Goal: Task Accomplishment & Management: Use online tool/utility

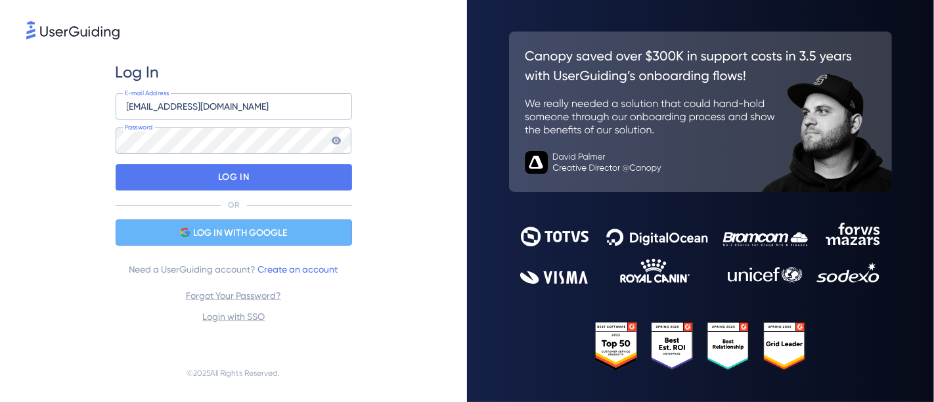
click at [286, 229] on span "LOG IN WITH GOOGLE" at bounding box center [240, 233] width 94 height 16
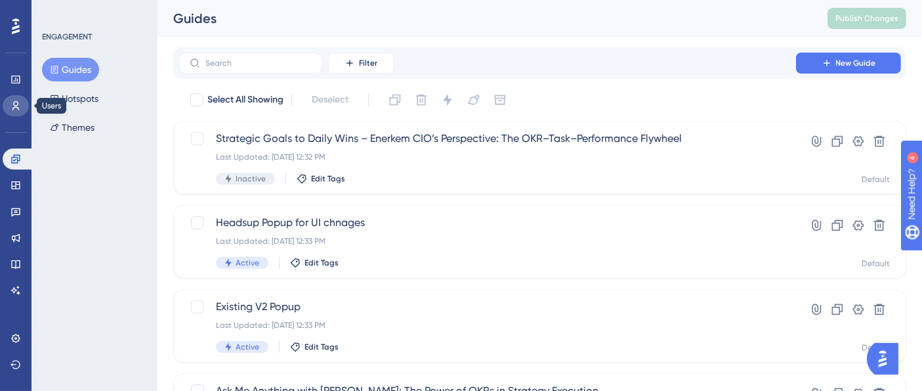
click at [11, 105] on icon at bounding box center [16, 105] width 11 height 11
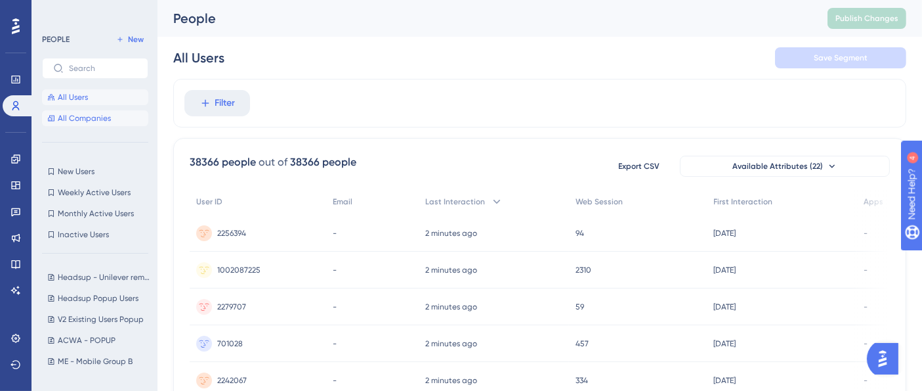
click at [102, 123] on button "All Companies" at bounding box center [95, 118] width 106 height 16
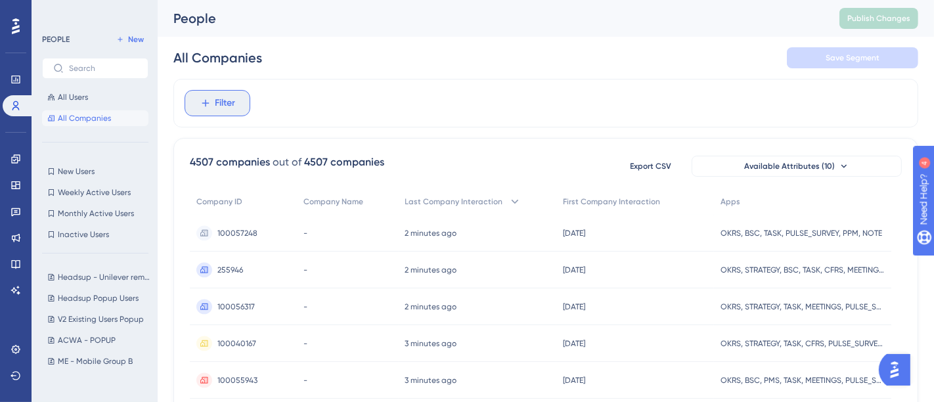
click at [223, 104] on span "Filter" at bounding box center [225, 103] width 20 height 16
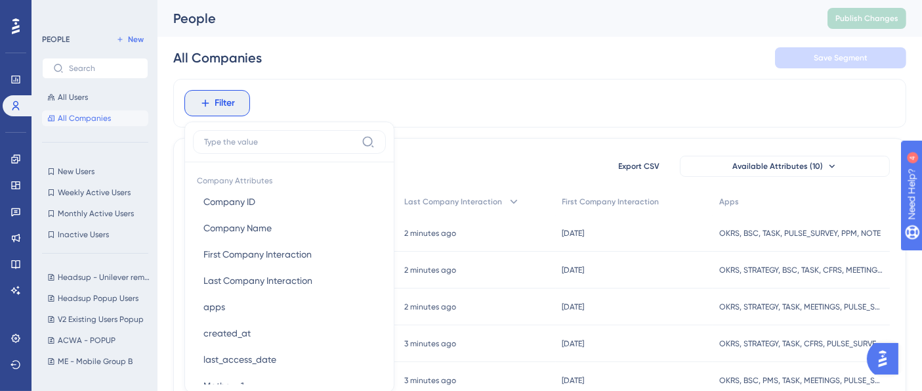
scroll to position [61, 0]
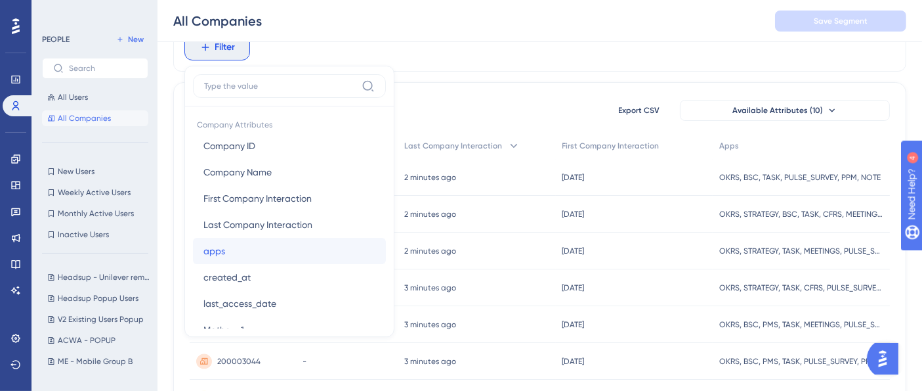
click at [230, 257] on button "apps apps" at bounding box center [289, 251] width 193 height 26
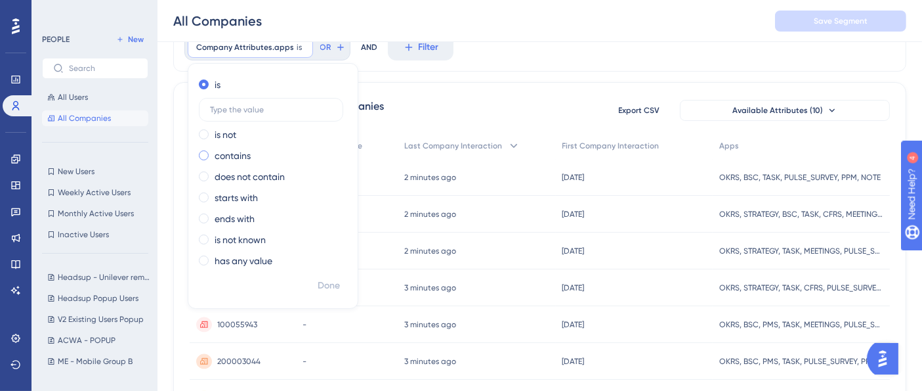
click at [248, 150] on label "contains" at bounding box center [233, 156] width 36 height 16
type input "okrs"
click at [335, 282] on span "Done" at bounding box center [329, 286] width 22 height 16
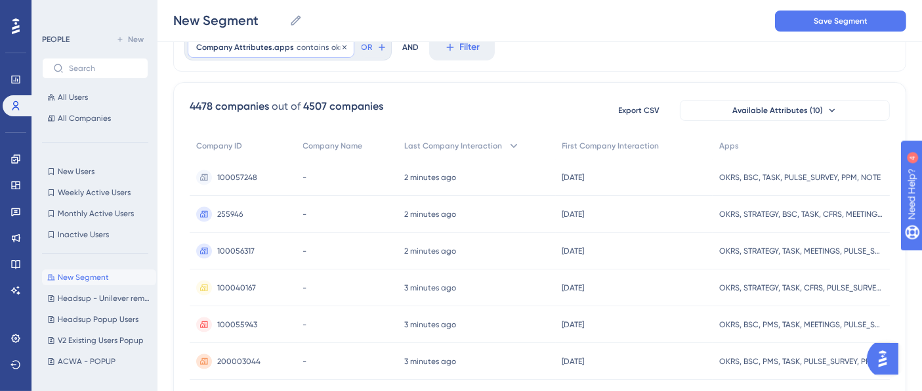
click at [314, 49] on span "contains" at bounding box center [313, 47] width 32 height 11
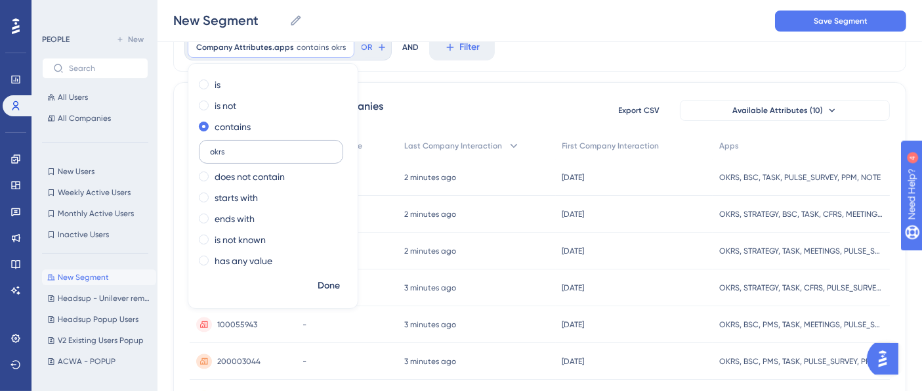
click at [223, 154] on input "okrs" at bounding box center [271, 151] width 122 height 9
type input "ppm"
click at [337, 290] on span "Done" at bounding box center [329, 286] width 22 height 16
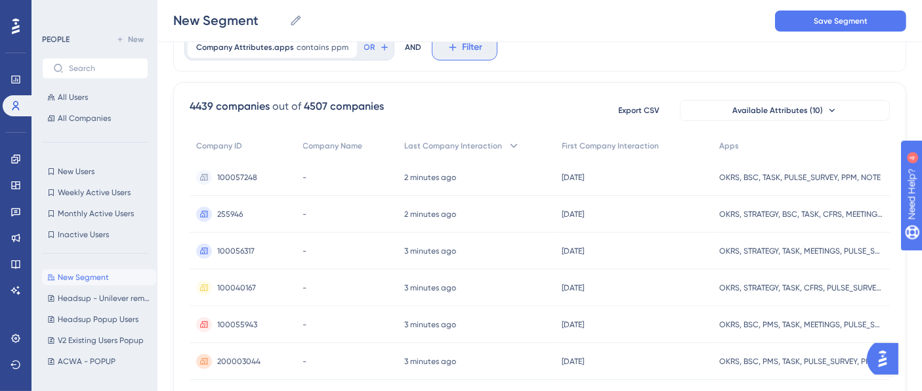
click at [463, 51] on span "Filter" at bounding box center [473, 47] width 20 height 16
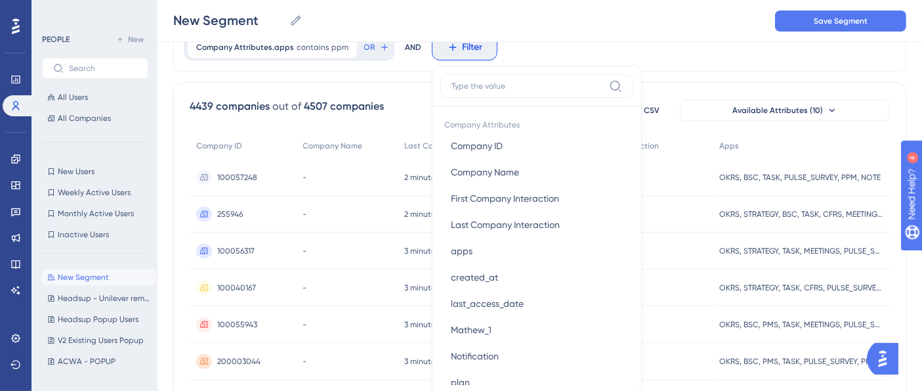
scroll to position [95, 0]
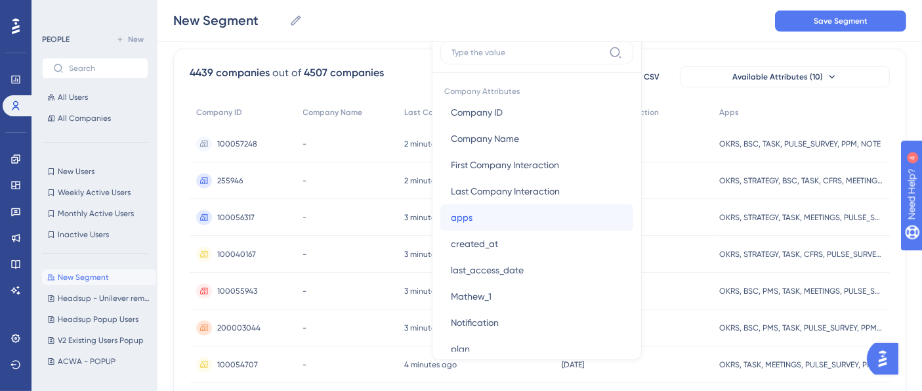
click at [480, 215] on button "apps apps" at bounding box center [537, 217] width 193 height 26
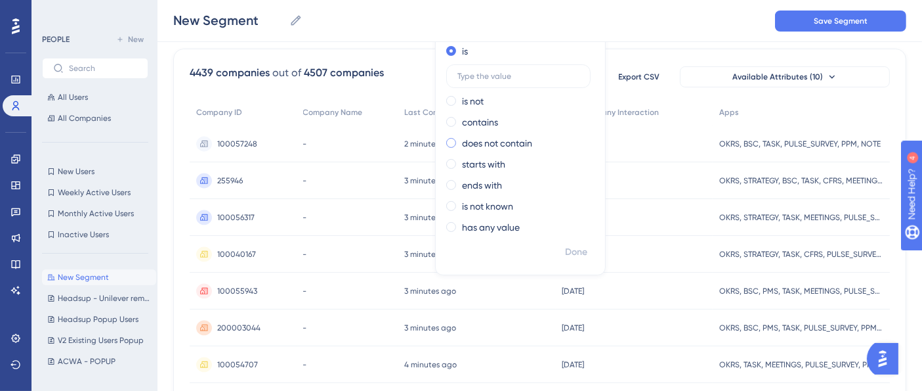
click at [484, 142] on label "does not contain" at bounding box center [497, 143] width 70 height 16
click at [492, 142] on input "text" at bounding box center [519, 139] width 122 height 9
type input "okrs"
click at [571, 252] on span "Done" at bounding box center [576, 252] width 22 height 16
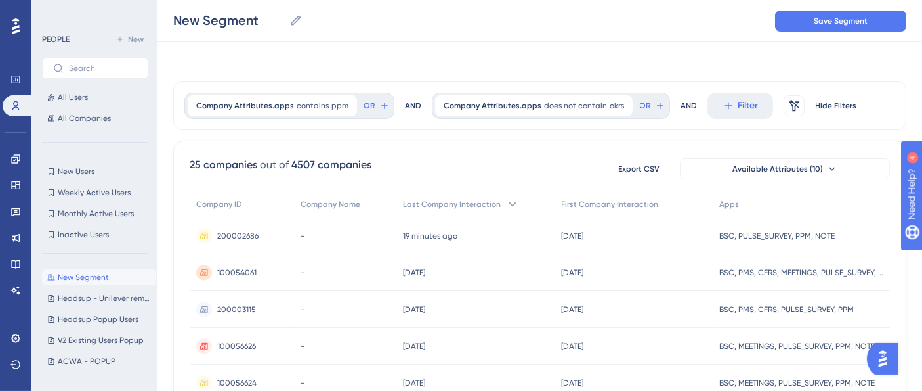
scroll to position [0, 0]
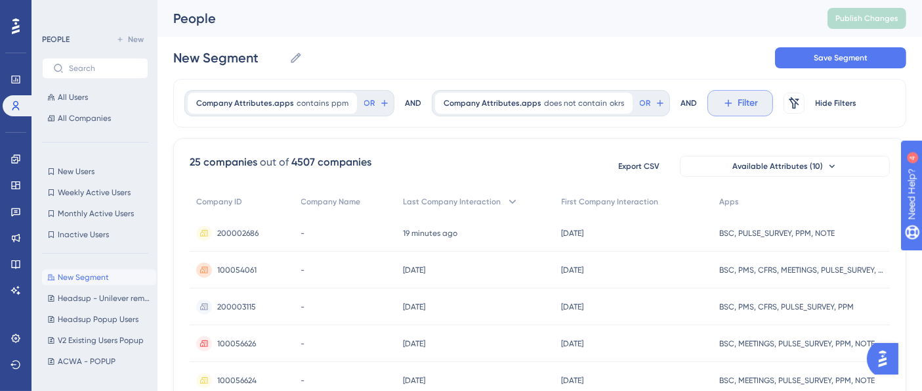
click at [743, 109] on span "Filter" at bounding box center [749, 103] width 20 height 16
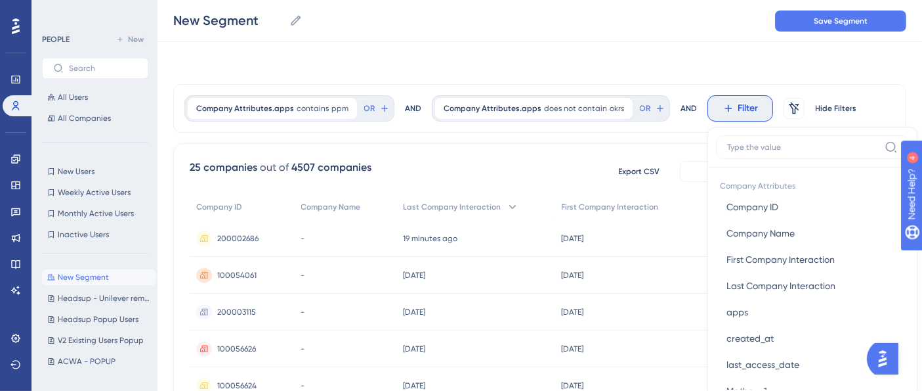
scroll to position [61, 0]
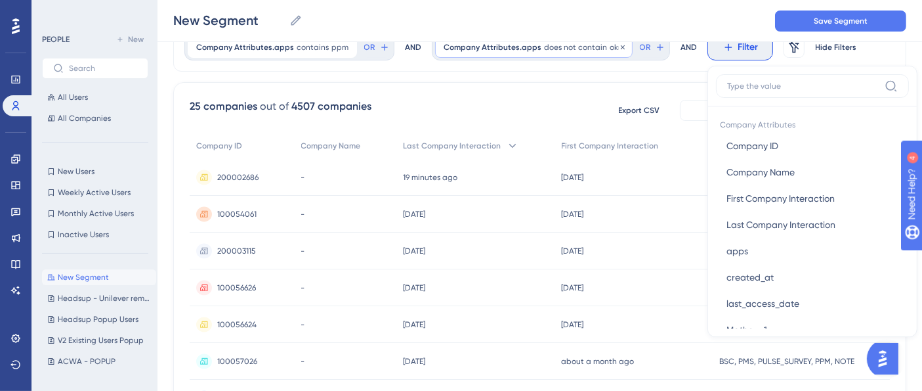
click at [576, 49] on span "does not contain" at bounding box center [575, 47] width 63 height 11
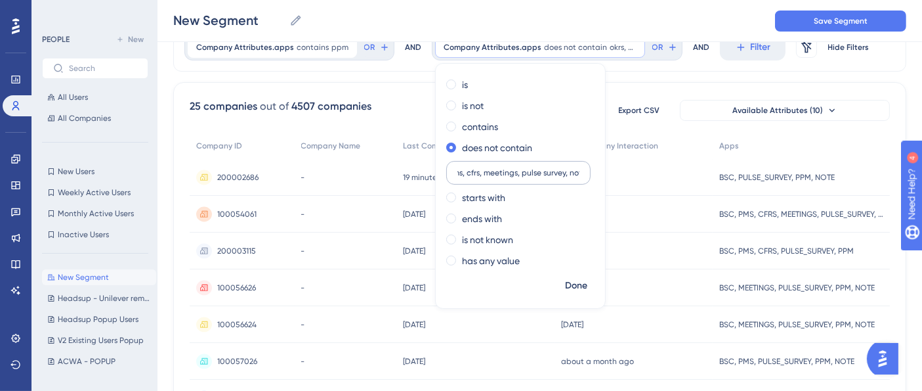
scroll to position [0, 33]
type input "okrs, pms, cfrs, meetings, pulse survey, note"
click at [565, 285] on span "Done" at bounding box center [576, 286] width 22 height 16
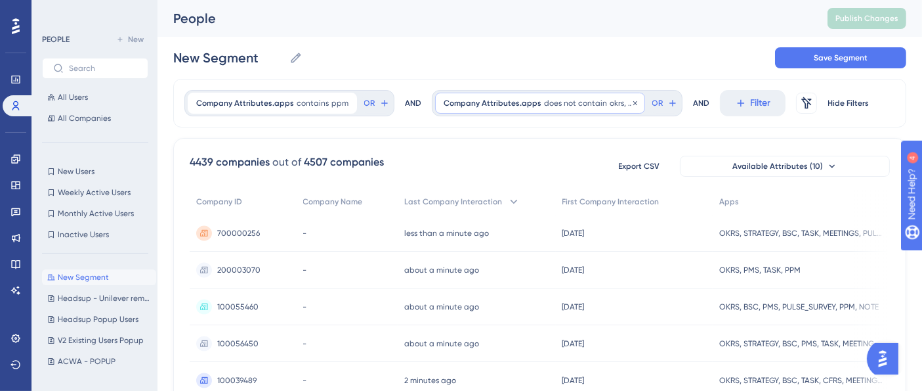
click at [594, 103] on div "Company Attributes.apps does not contain okrs, pms, cfrs, meetings, pulse surve…" at bounding box center [540, 103] width 210 height 21
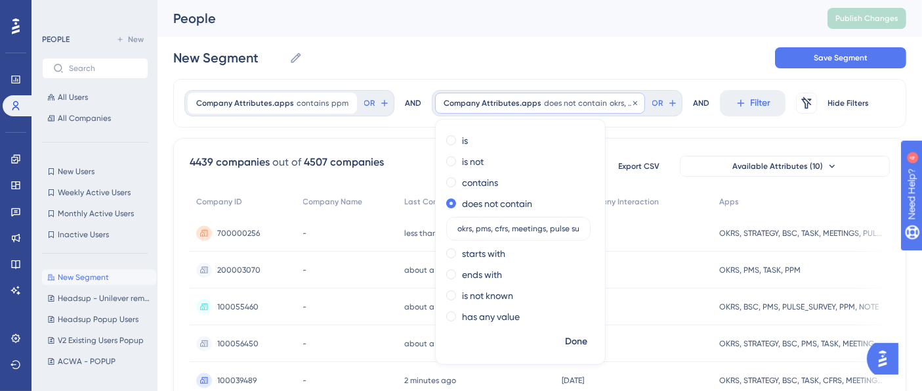
scroll to position [0, 33]
click at [469, 227] on input "okrs, pms, cfrs, meetings, pulse survey, note" at bounding box center [519, 228] width 122 height 9
drag, startPoint x: 469, startPoint y: 227, endPoint x: 600, endPoint y: 236, distance: 131.7
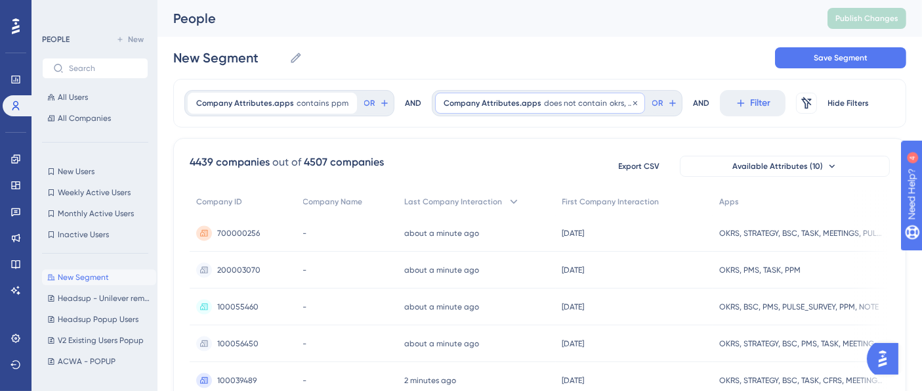
click at [601, 93] on div "Company Attributes.apps does not contain okrs, pms, cfrs, meetings, pulse surve…" at bounding box center [540, 103] width 210 height 21
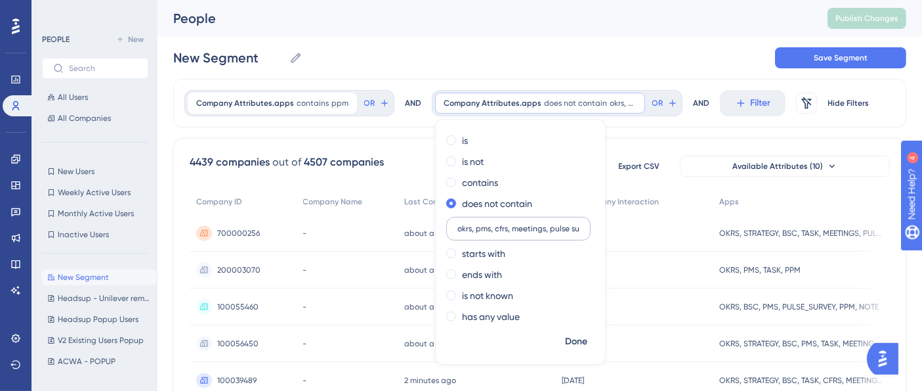
click at [475, 233] on label "okrs, pms, cfrs, meetings, pulse survey, note" at bounding box center [518, 229] width 144 height 24
click at [475, 233] on input "okrs, pms, cfrs, meetings, pulse survey, note" at bounding box center [519, 228] width 122 height 9
click at [475, 233] on label "okrs, pms, cfrs, meetings, pulse survey, note" at bounding box center [518, 229] width 144 height 24
click at [475, 233] on input "okrs, pms, cfrs, meetings, pulse survey, note" at bounding box center [519, 228] width 122 height 9
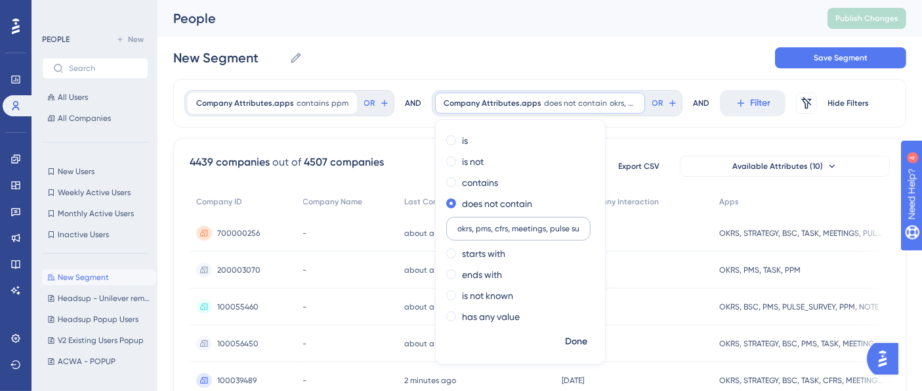
click at [475, 233] on label "okrs, pms, cfrs, meetings, pulse survey, note" at bounding box center [518, 229] width 144 height 24
click at [475, 233] on input "okrs, pms, cfrs, meetings, pulse survey, note" at bounding box center [519, 228] width 122 height 9
type input "okrs, pms"
click at [567, 337] on span "Done" at bounding box center [576, 342] width 22 height 16
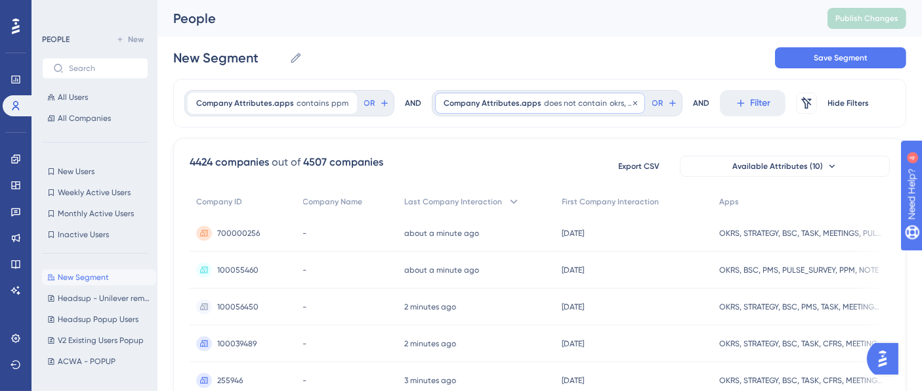
click at [578, 100] on span "does not contain" at bounding box center [575, 103] width 63 height 11
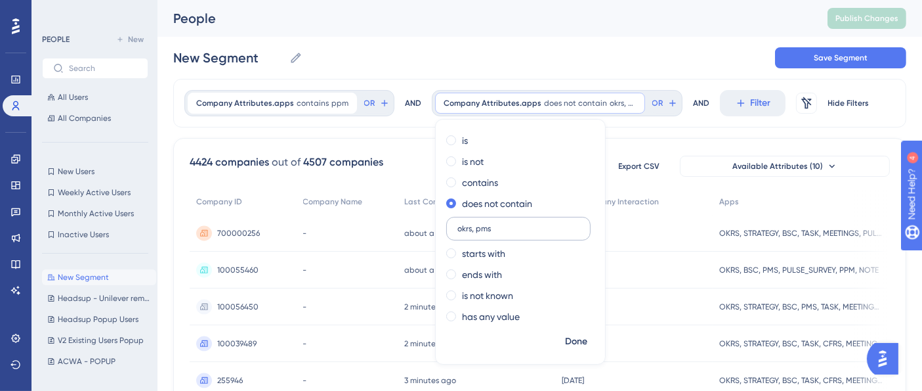
click at [473, 228] on input "okrs, pms" at bounding box center [519, 228] width 122 height 9
type input "okrs"
click at [570, 338] on span "Done" at bounding box center [576, 342] width 22 height 16
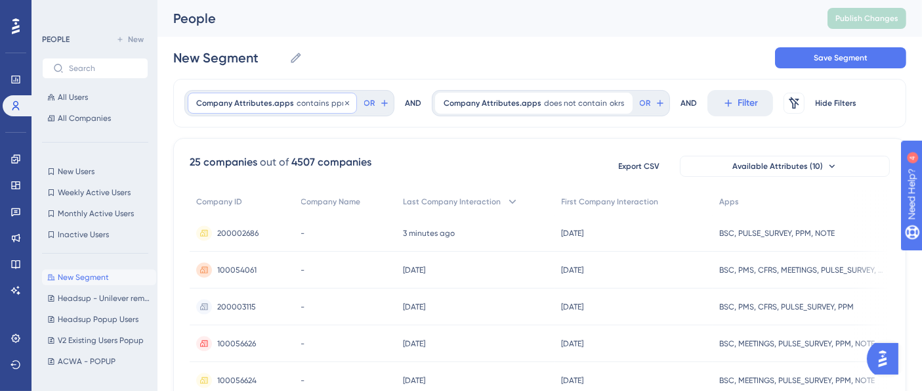
click at [297, 106] on span "contains" at bounding box center [313, 103] width 32 height 11
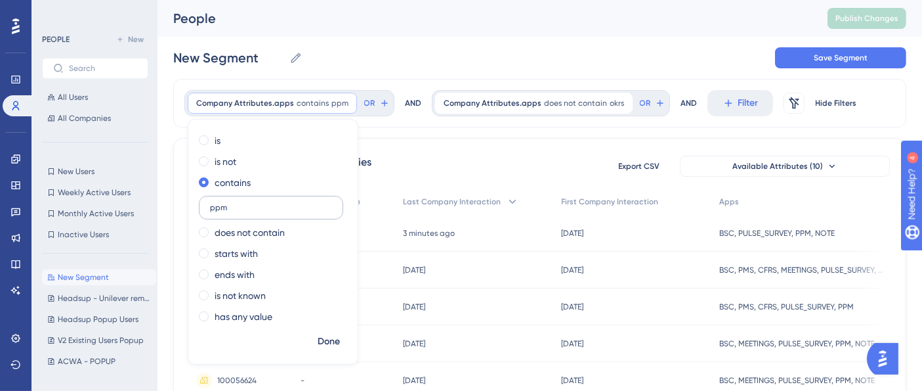
click at [228, 211] on input "ppm" at bounding box center [271, 207] width 122 height 9
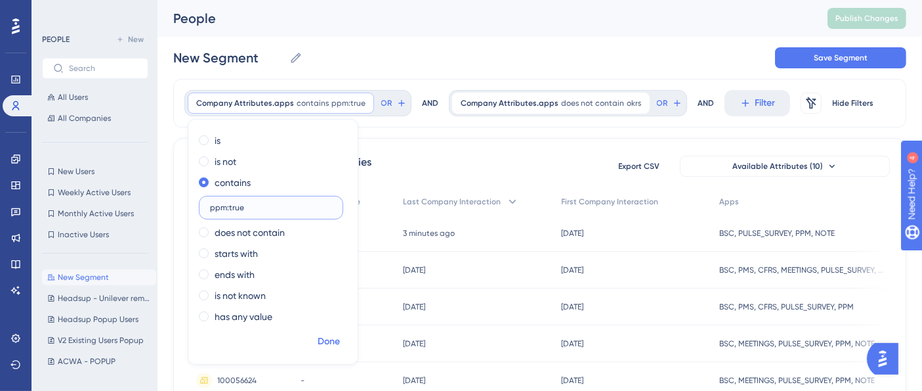
type input "ppm:true"
click at [322, 330] on button "Done" at bounding box center [329, 342] width 37 height 24
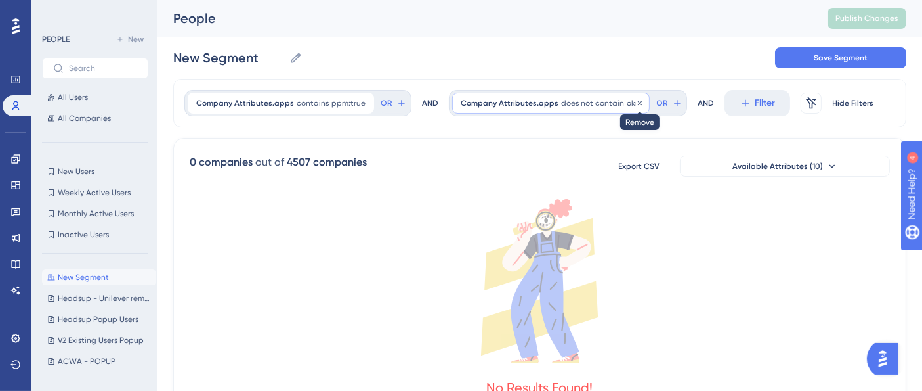
click at [636, 104] on icon at bounding box center [640, 103] width 8 height 8
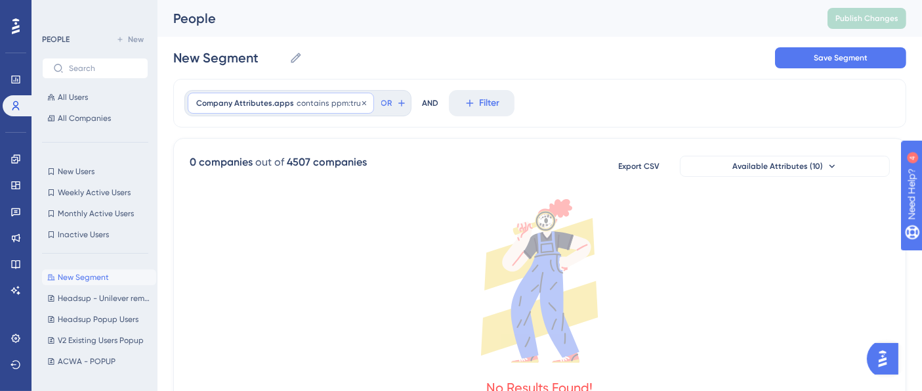
click at [318, 109] on div "Company Attributes.apps contains ppm:true ppm:true Remove" at bounding box center [281, 103] width 186 height 21
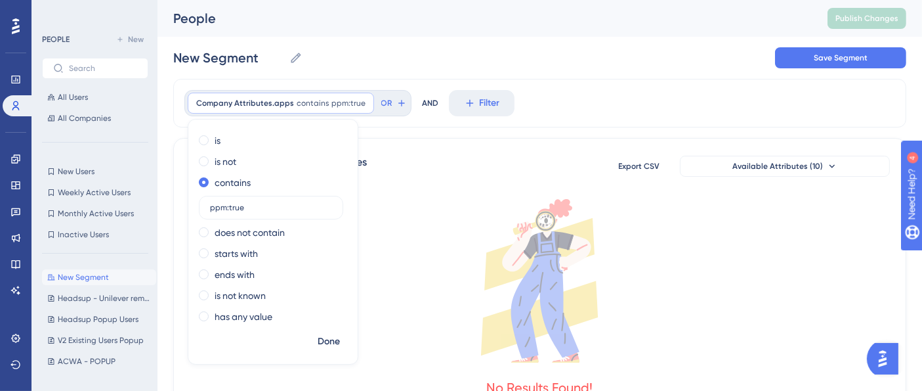
drag, startPoint x: 257, startPoint y: 211, endPoint x: 189, endPoint y: 207, distance: 67.7
click at [189, 207] on div "is is not contains ppm:true does not contain starts with ends with is not known…" at bounding box center [272, 230] width 169 height 200
click at [613, 50] on div "New Segment New Segment Save Segment" at bounding box center [539, 58] width 733 height 42
